Goal: Complete application form

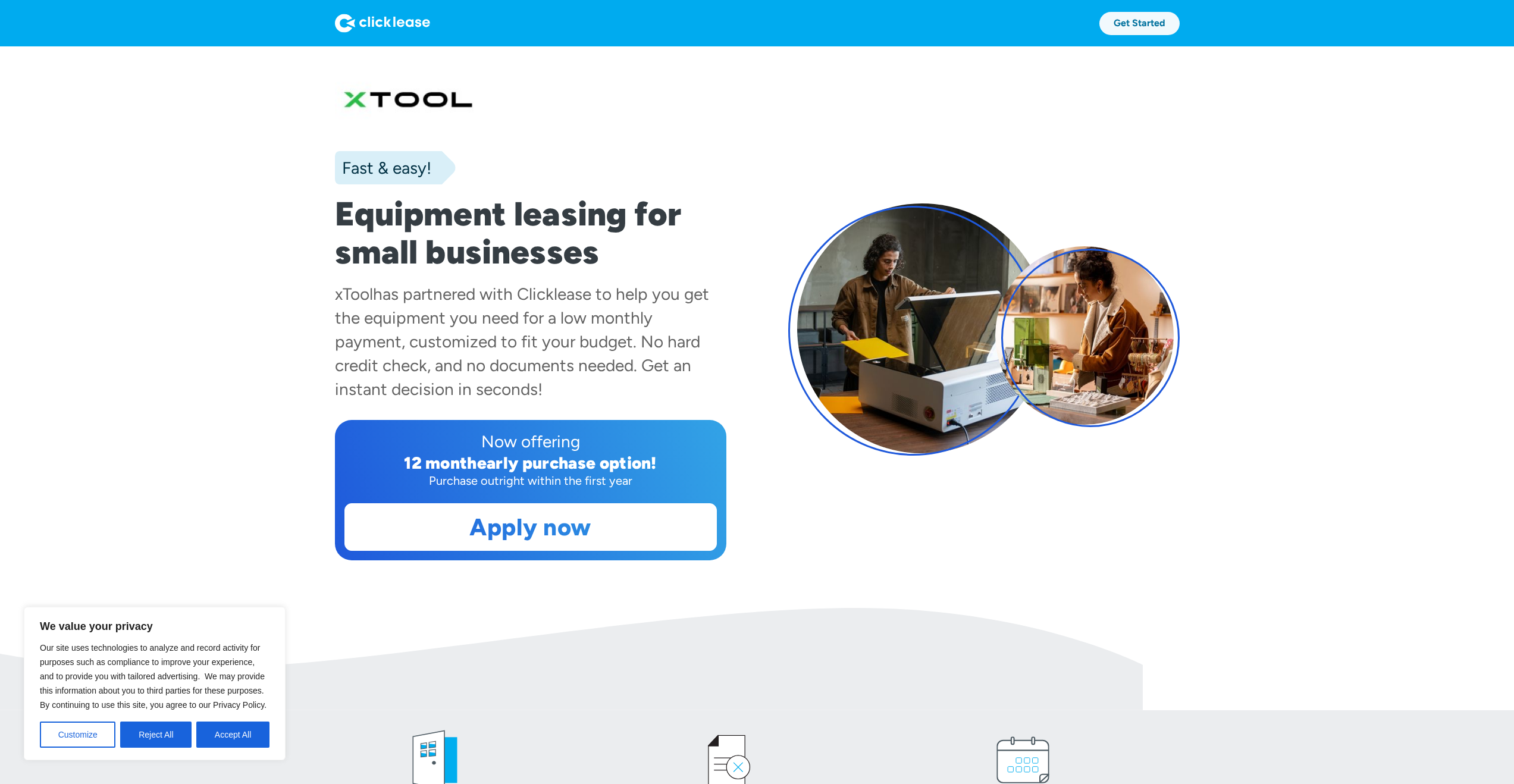
click at [1136, 26] on link "Get Started" at bounding box center [1139, 24] width 80 height 24
